Goal: Find specific page/section: Find specific page/section

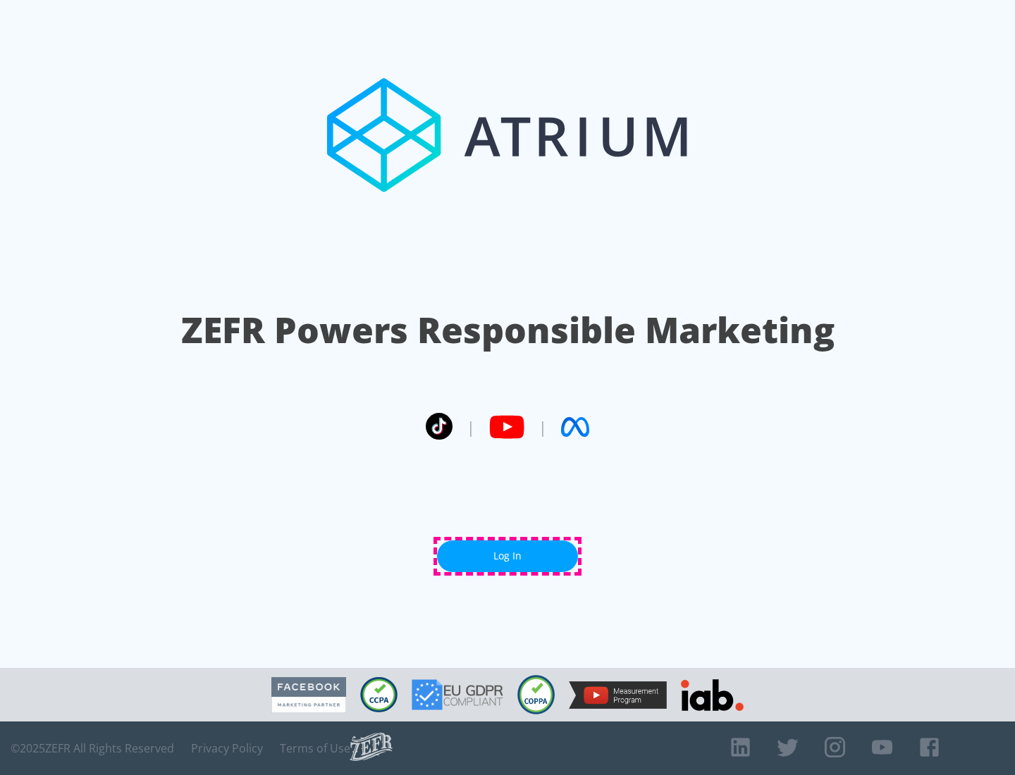
click at [507, 556] on link "Log In" at bounding box center [507, 557] width 141 height 32
